Goal: Transaction & Acquisition: Purchase product/service

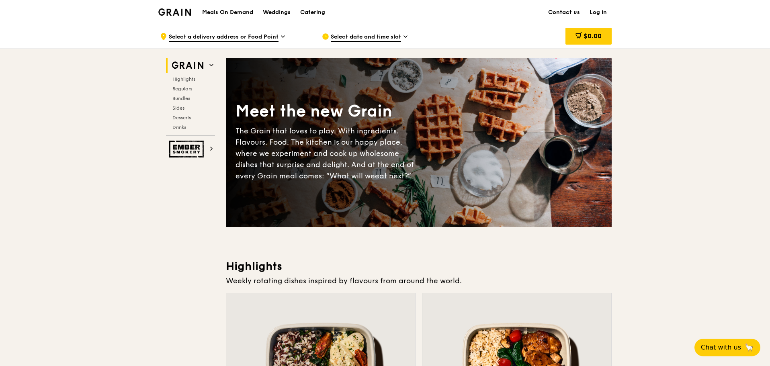
click at [242, 6] on div "Meals On Demand Weddings Catering" at bounding box center [263, 12] width 133 height 25
click at [240, 10] on h1 "Meals On Demand" at bounding box center [227, 12] width 51 height 8
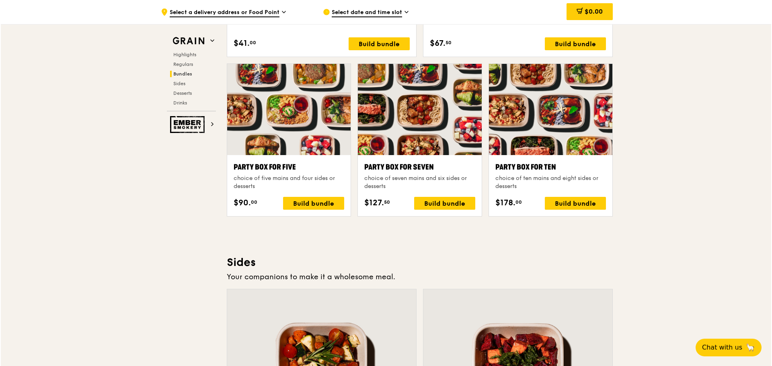
scroll to position [1648, 0]
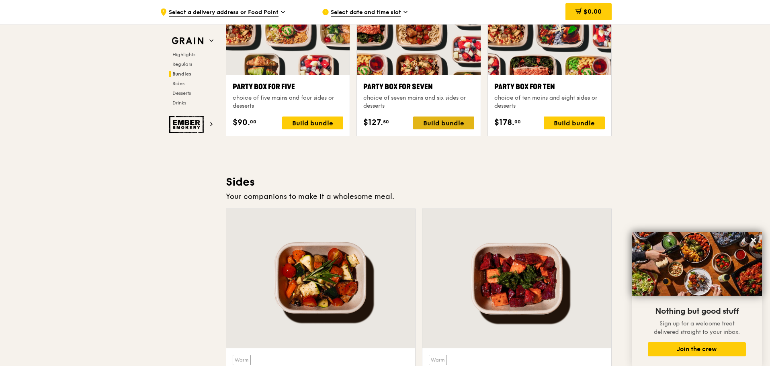
click at [423, 119] on div "Build bundle" at bounding box center [443, 123] width 61 height 13
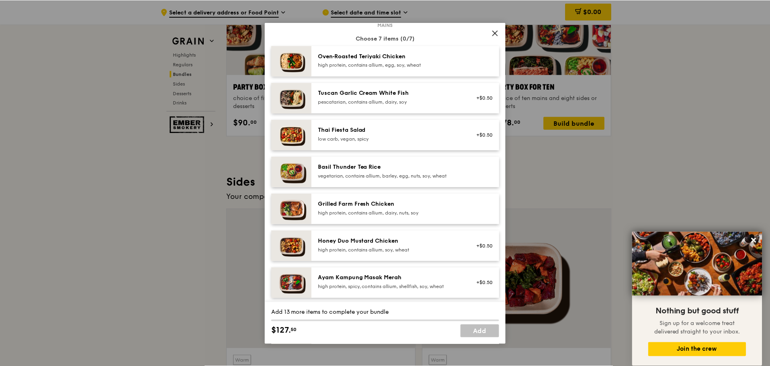
scroll to position [0, 0]
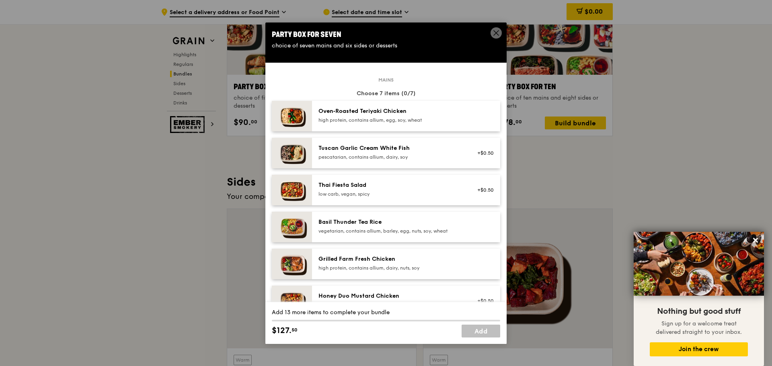
click at [497, 30] on icon at bounding box center [495, 32] width 7 height 7
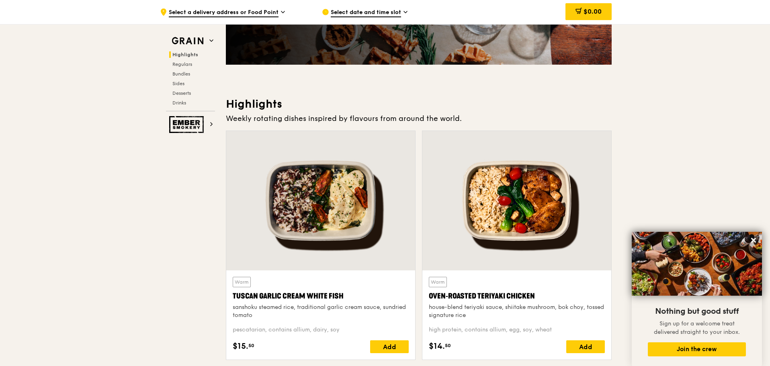
scroll to position [161, 0]
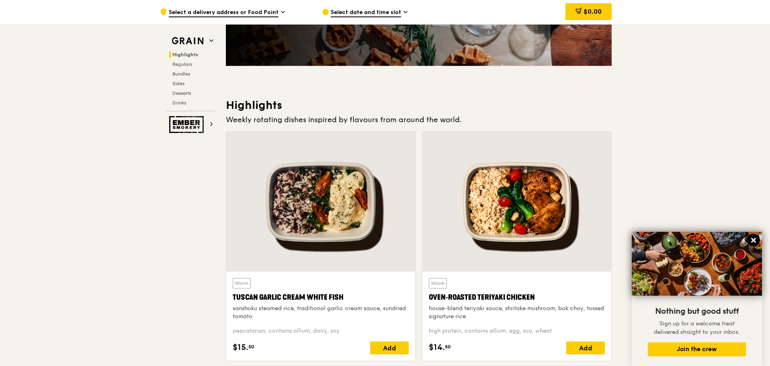
click at [751, 241] on icon at bounding box center [753, 240] width 7 height 7
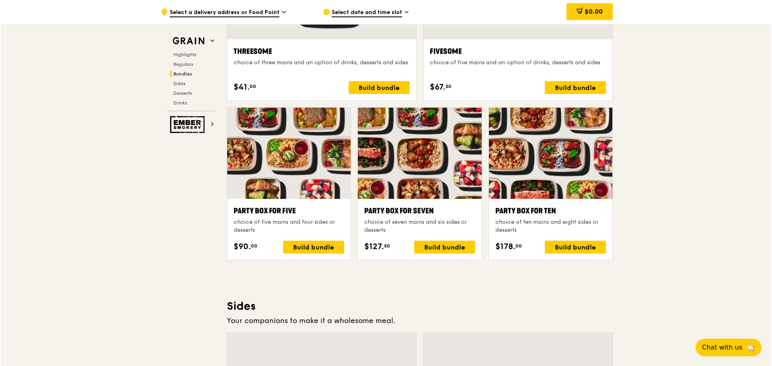
scroll to position [1527, 0]
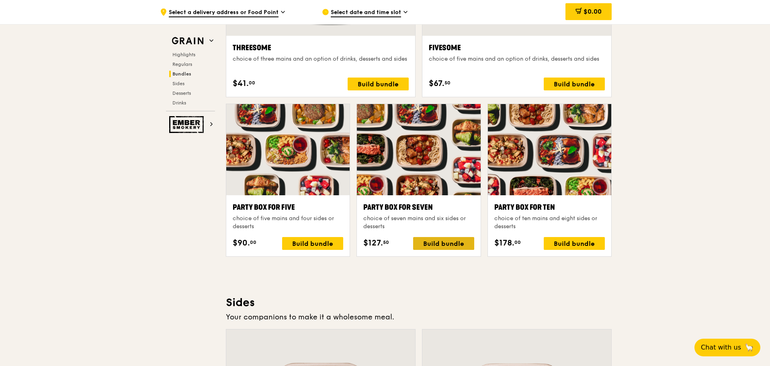
click at [446, 239] on div "Build bundle" at bounding box center [443, 243] width 61 height 13
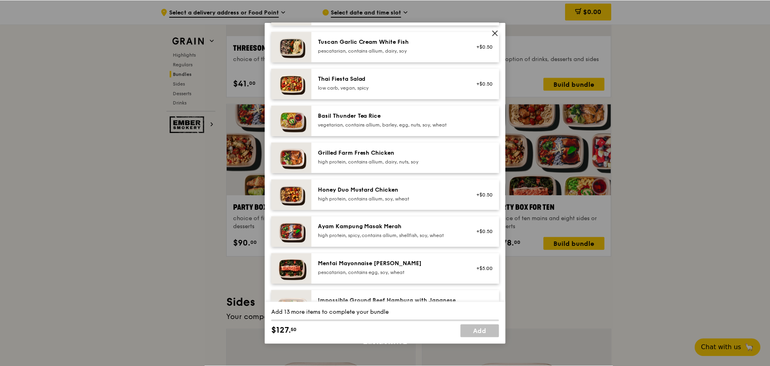
scroll to position [121, 0]
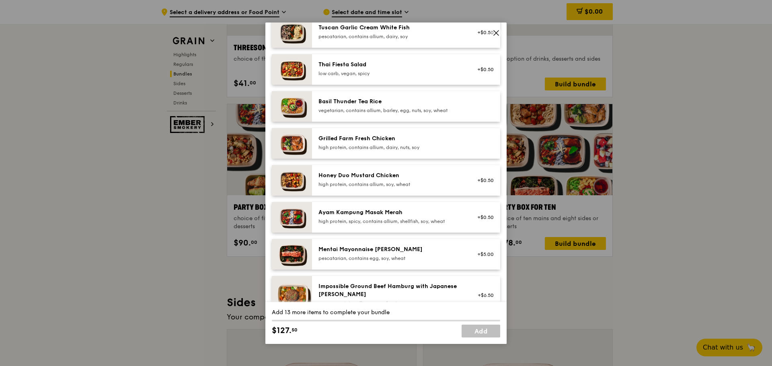
click at [493, 31] on icon at bounding box center [495, 32] width 7 height 7
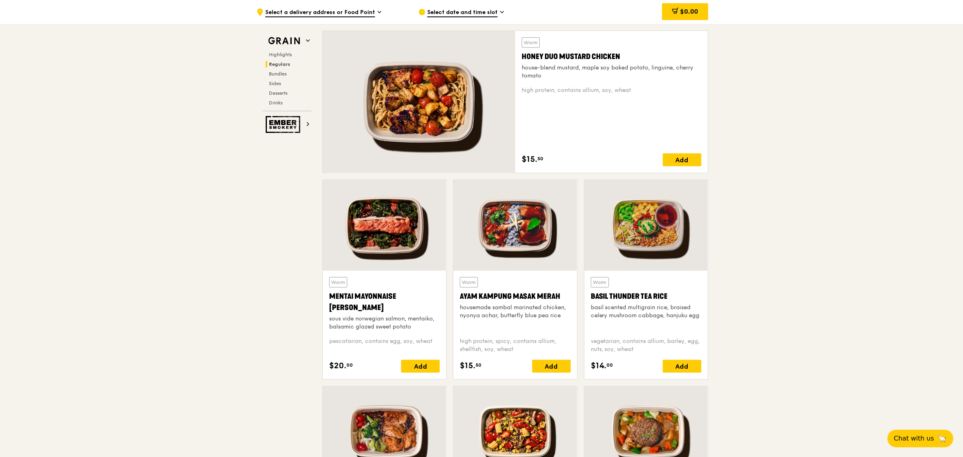
scroll to position [513, 0]
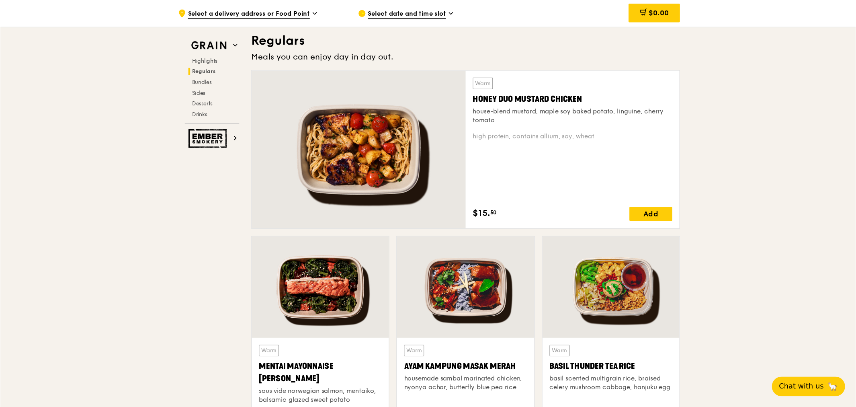
scroll to position [531, 0]
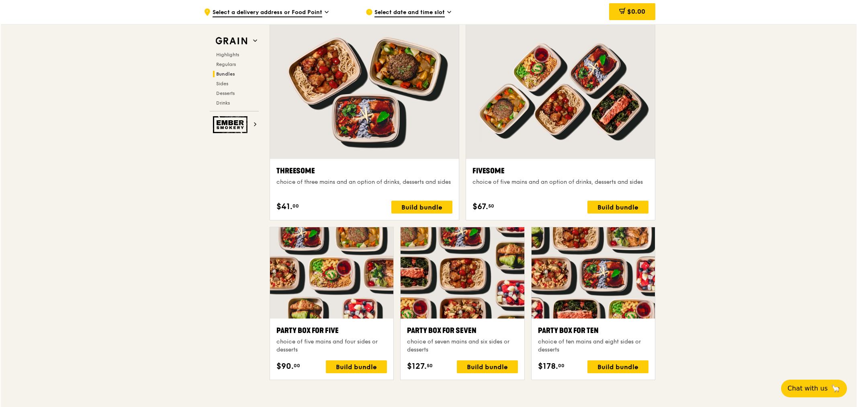
scroll to position [1603, 0]
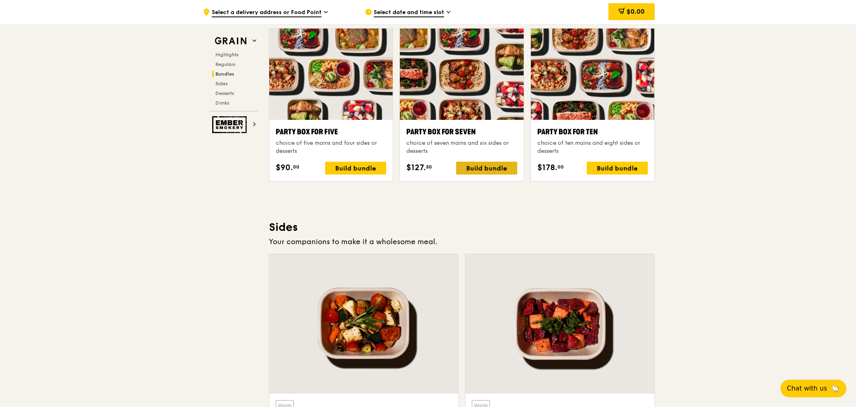
click at [485, 166] on div "Build bundle" at bounding box center [486, 168] width 61 height 13
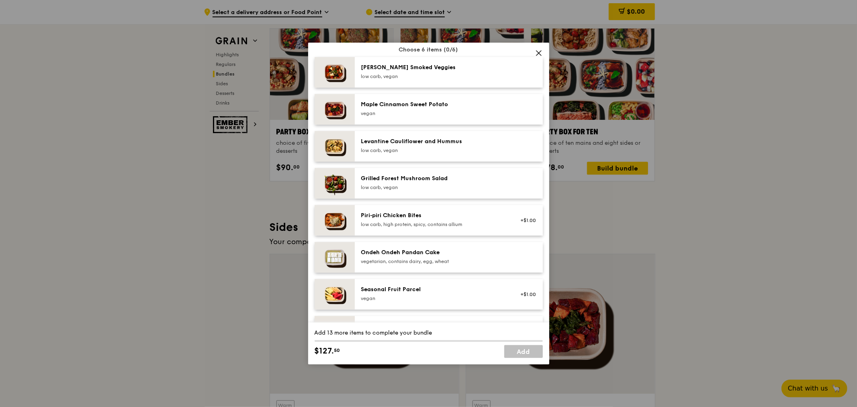
scroll to position [421, 0]
